Goal: Task Accomplishment & Management: Use online tool/utility

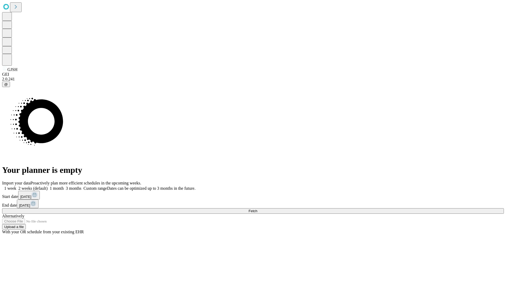
click at [257, 209] on span "Fetch" at bounding box center [253, 211] width 9 height 4
